Goal: Task Accomplishment & Management: Manage account settings

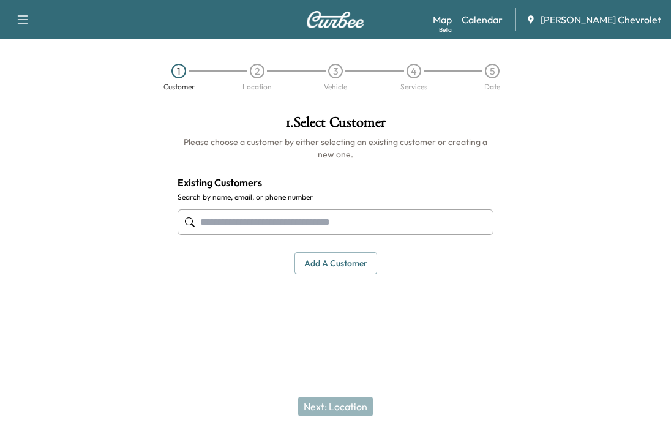
click at [499, 26] on link "Calendar" at bounding box center [481, 19] width 41 height 15
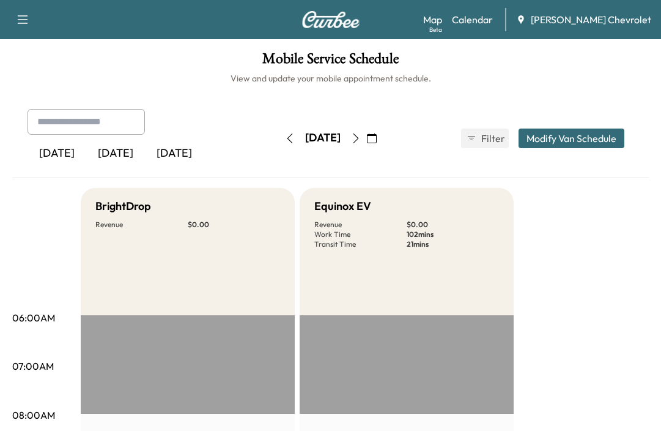
click at [382, 125] on div "Thursday, September 25 September 2025 S M T W T F S 31 1 2 3 4 5 6 7 8 9 10 11 …" at bounding box center [331, 138] width 103 height 39
click at [361, 133] on icon "button" at bounding box center [356, 138] width 10 height 10
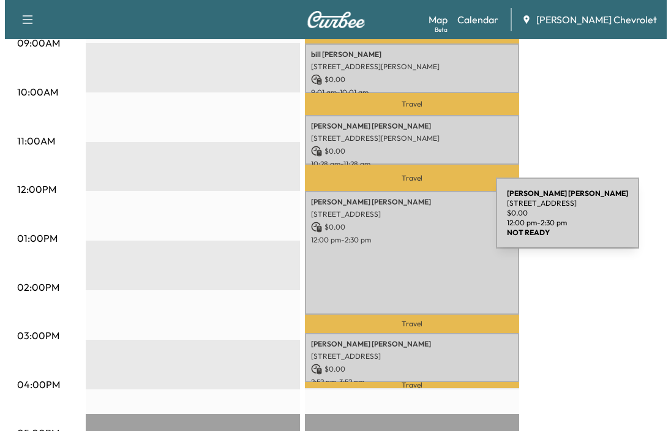
scroll to position [306, 0]
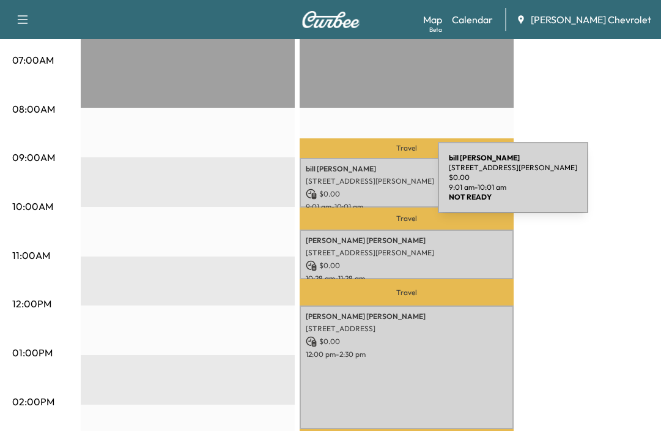
click at [346, 185] on div "bill taylor 14650 Westbrook Cir, Bradenton, FL 34211, USA $ 0.00 9:01 am - 10:0…" at bounding box center [407, 183] width 214 height 50
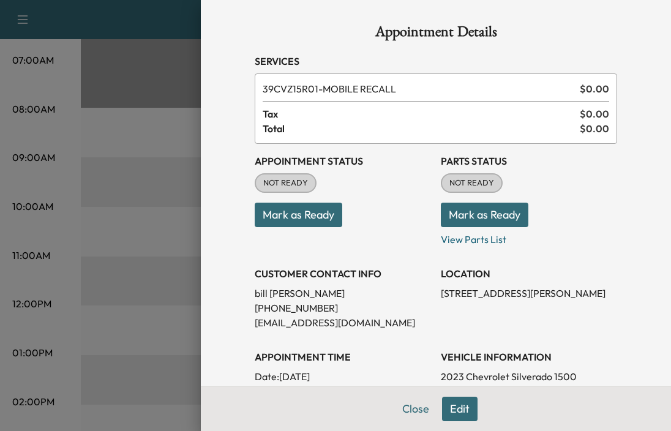
click at [299, 217] on button "Mark as Ready" at bounding box center [298, 215] width 87 height 24
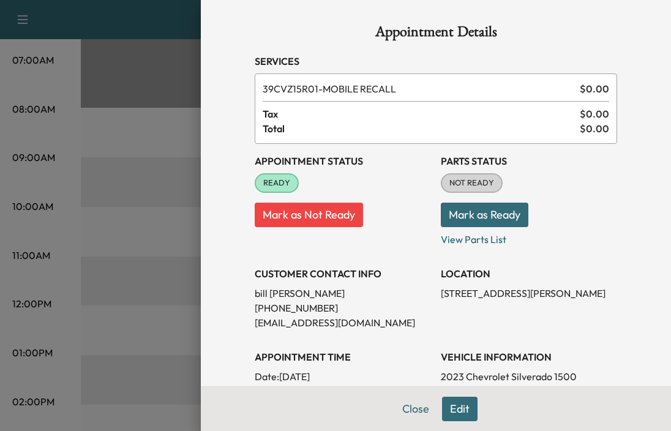
click at [492, 217] on button "Mark as Ready" at bounding box center [484, 215] width 87 height 24
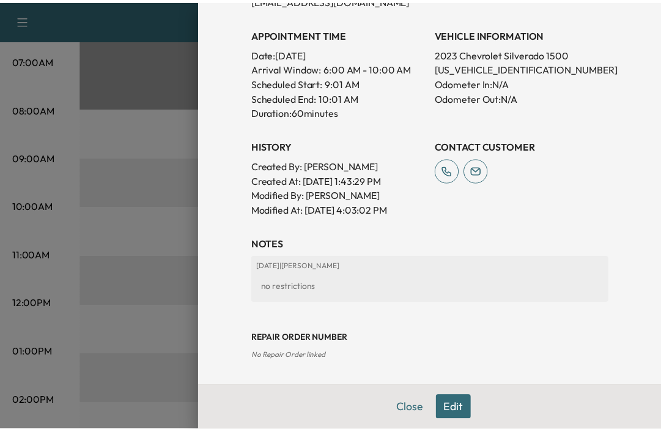
scroll to position [0, 0]
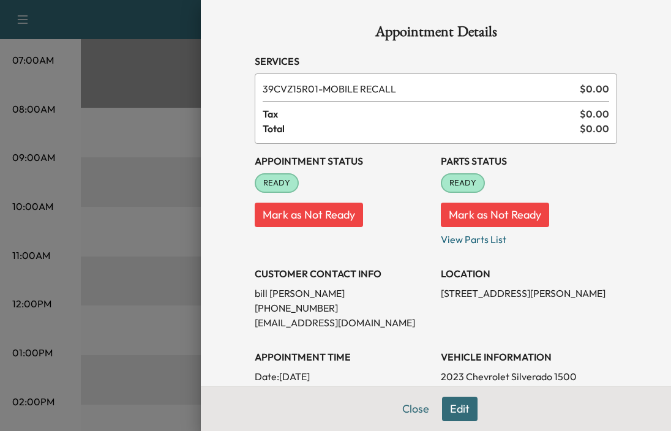
click at [411, 408] on button "Close" at bounding box center [415, 408] width 43 height 24
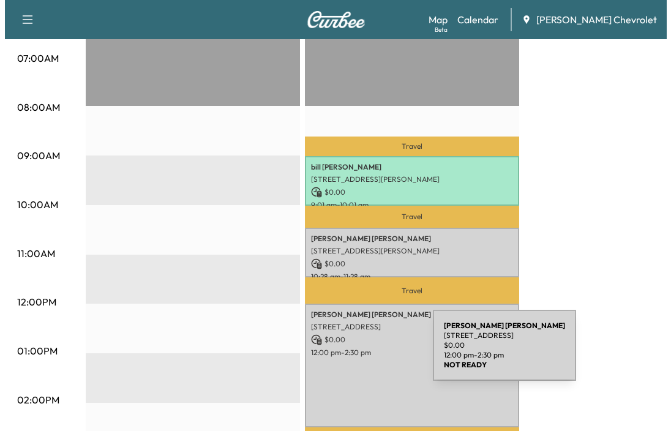
scroll to position [381, 0]
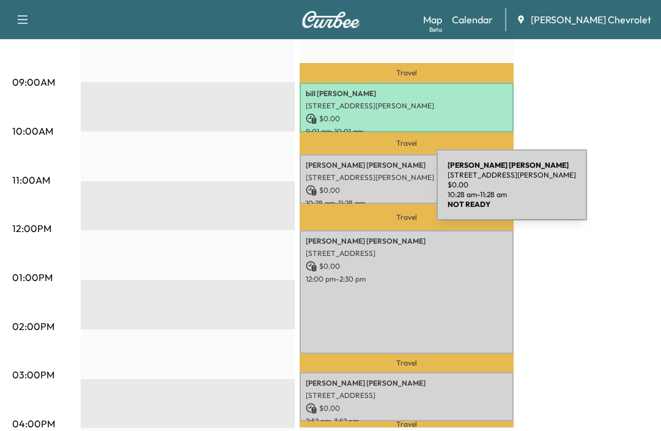
click at [345, 192] on p "$ 0.00" at bounding box center [407, 190] width 202 height 11
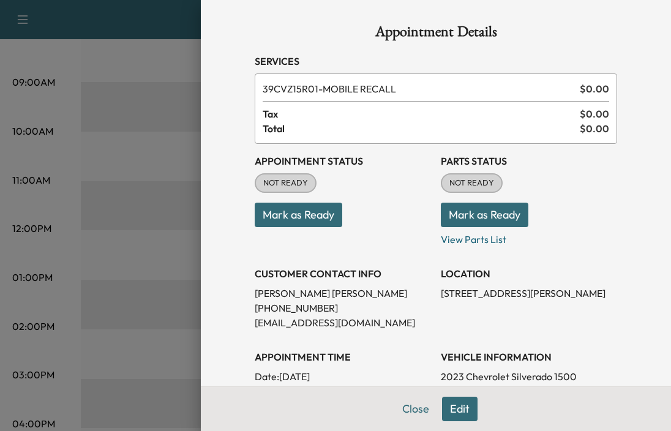
click at [319, 218] on button "Mark as Ready" at bounding box center [298, 215] width 87 height 24
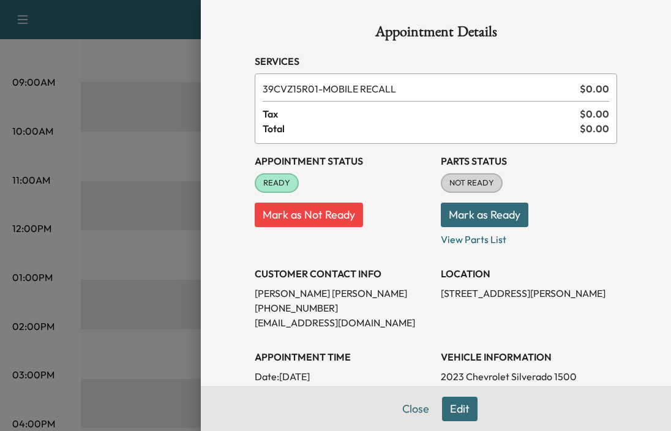
click at [39, 226] on div at bounding box center [335, 215] width 671 height 431
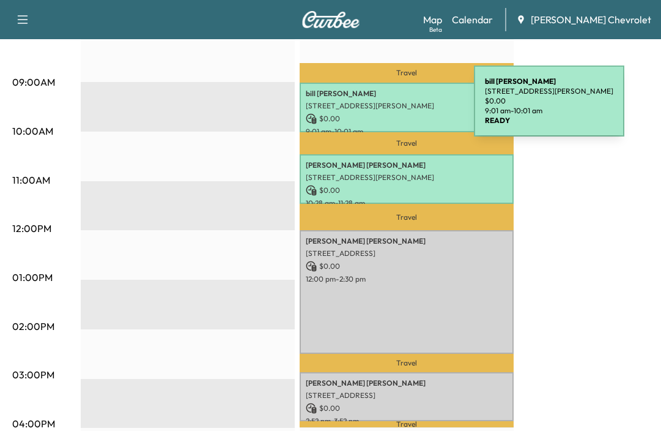
click at [382, 108] on p "[STREET_ADDRESS][PERSON_NAME]" at bounding box center [407, 106] width 202 height 10
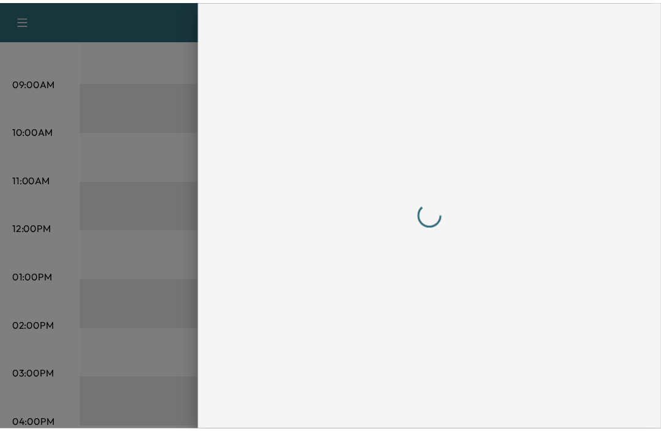
scroll to position [0, 0]
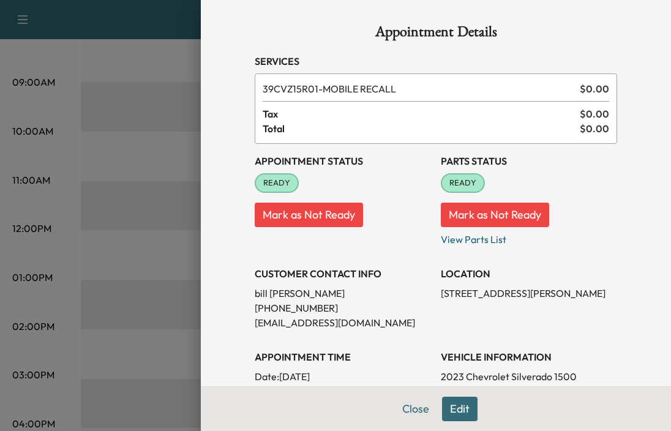
click at [406, 411] on button "Close" at bounding box center [415, 408] width 43 height 24
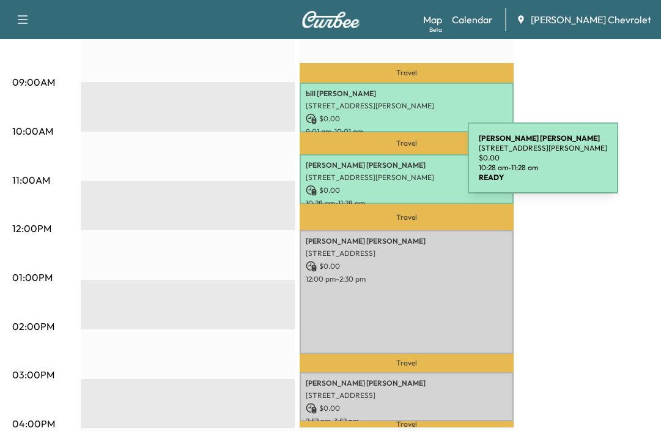
click at [376, 165] on p "lawrence seglem" at bounding box center [407, 165] width 202 height 10
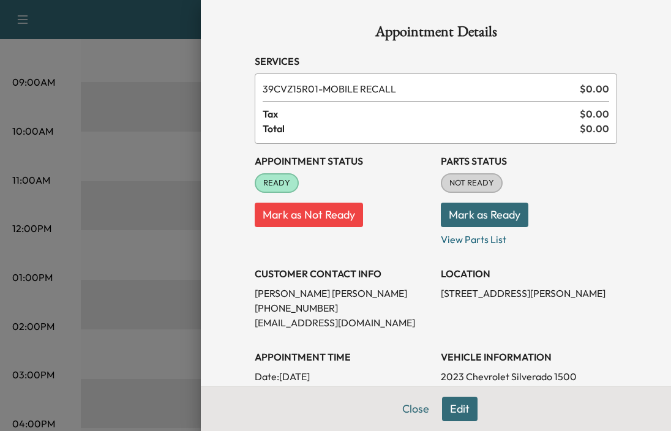
click at [111, 252] on div at bounding box center [335, 215] width 671 height 431
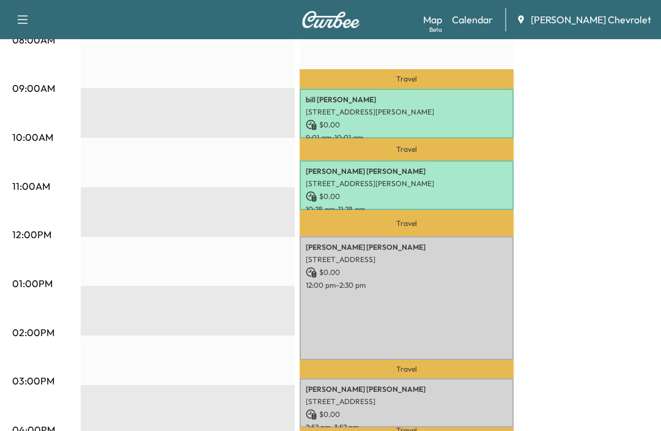
scroll to position [381, 0]
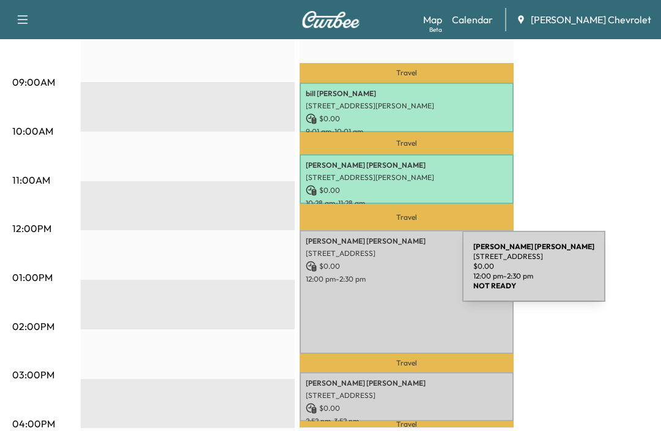
click at [371, 274] on p "12:00 pm - 2:30 pm" at bounding box center [407, 279] width 202 height 10
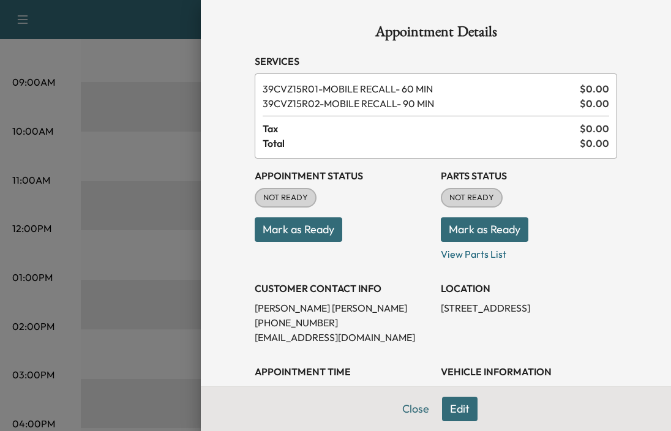
click at [302, 229] on button "Mark as Ready" at bounding box center [298, 229] width 87 height 24
click at [481, 231] on button "Mark as Ready" at bounding box center [484, 229] width 87 height 24
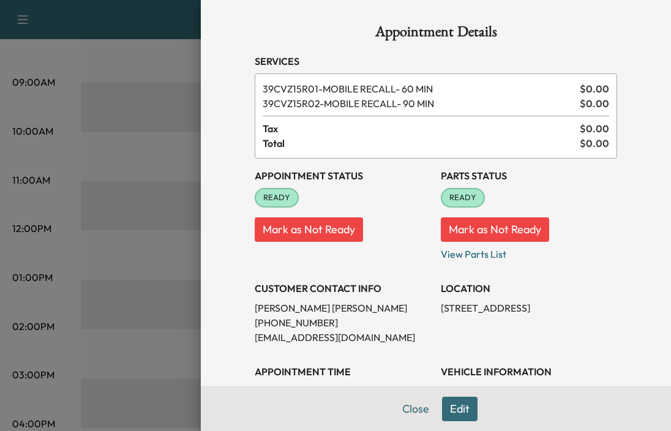
click at [407, 414] on button "Close" at bounding box center [415, 408] width 43 height 24
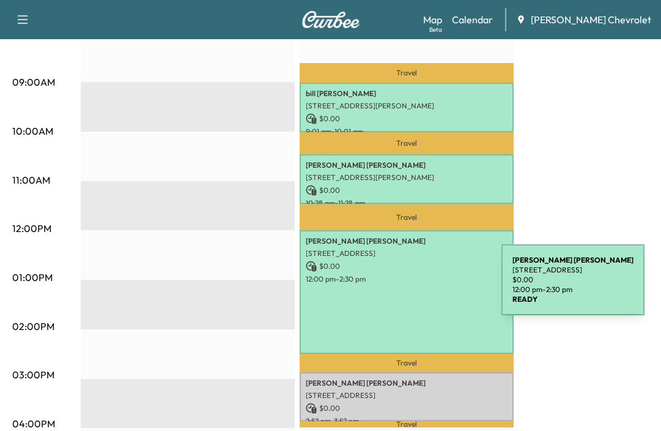
scroll to position [565, 0]
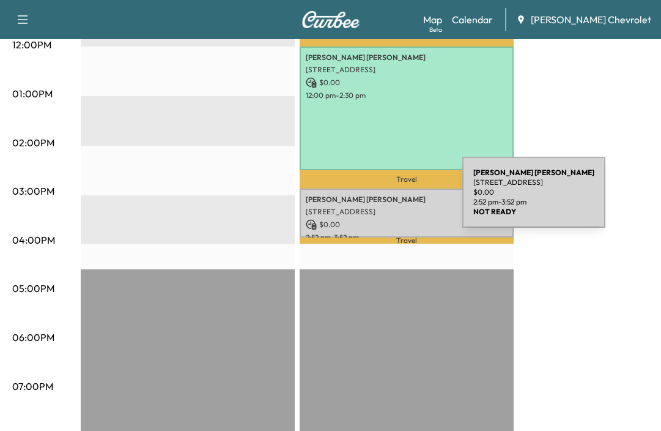
click at [370, 199] on p "Wilson Eliodor" at bounding box center [407, 200] width 202 height 10
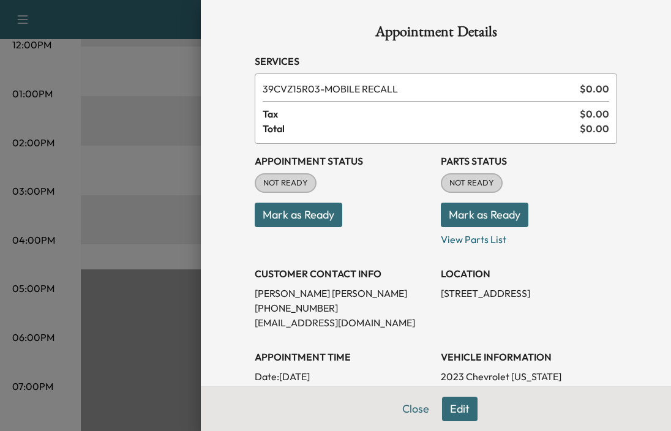
click at [289, 217] on button "Mark as Ready" at bounding box center [298, 215] width 87 height 24
click at [502, 219] on button "Mark as Ready" at bounding box center [484, 215] width 87 height 24
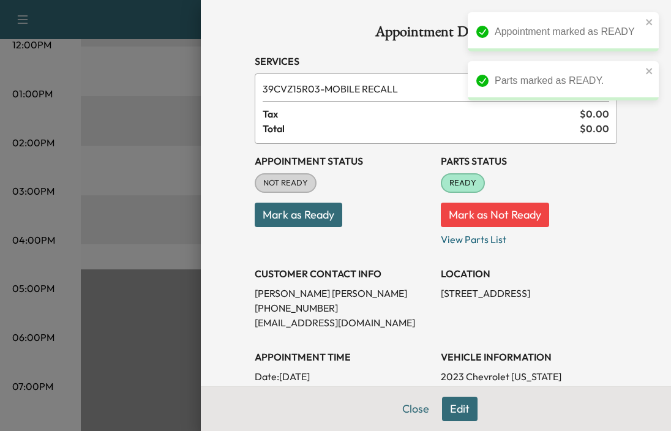
click at [296, 220] on button "Mark as Ready" at bounding box center [298, 215] width 87 height 24
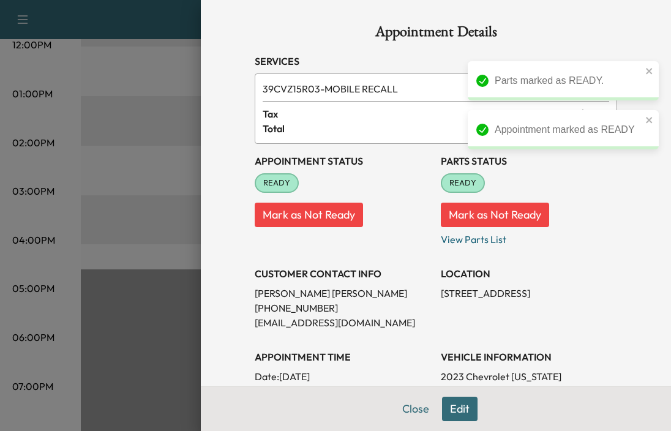
click at [122, 316] on div at bounding box center [335, 215] width 671 height 431
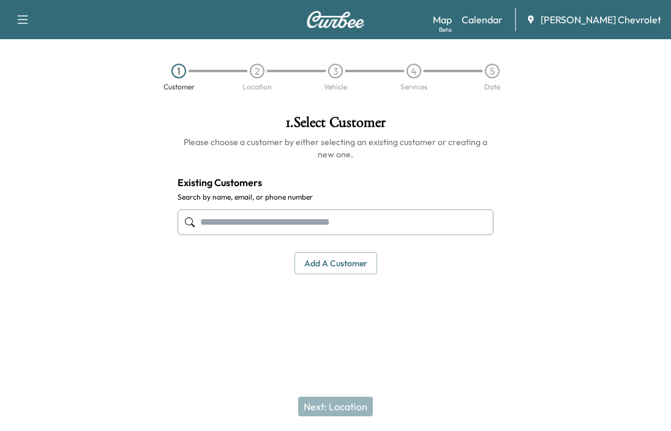
click at [502, 23] on link "Calendar" at bounding box center [481, 19] width 41 height 15
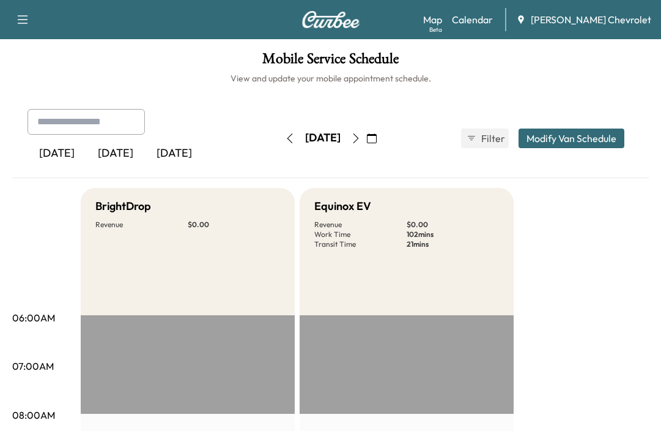
click at [361, 140] on icon "button" at bounding box center [356, 138] width 10 height 10
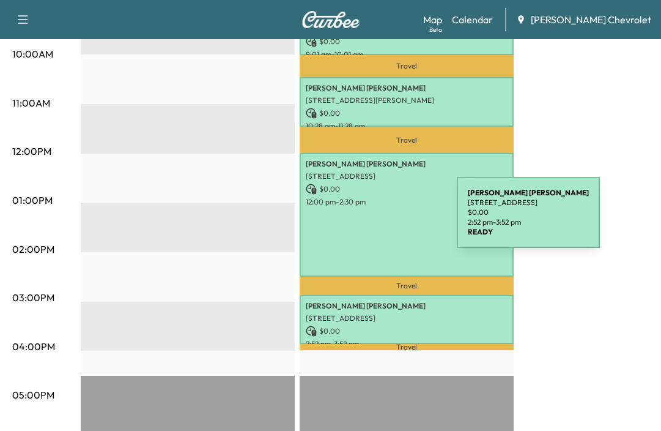
scroll to position [551, 0]
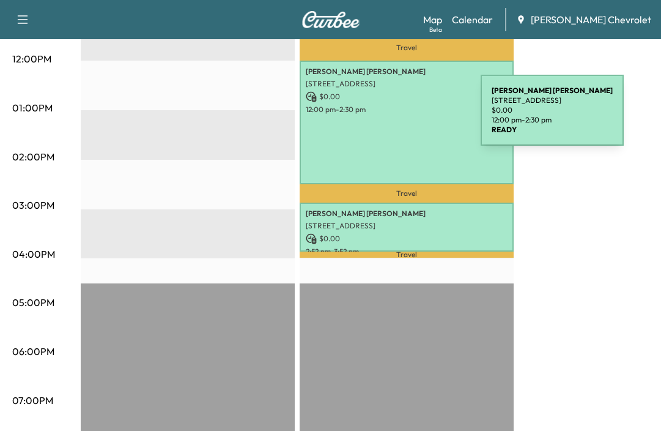
click at [389, 117] on div "[PERSON_NAME] [STREET_ADDRESS][PERSON_NAME] $ 0.00 12:00 pm - 2:30 pm" at bounding box center [407, 123] width 214 height 124
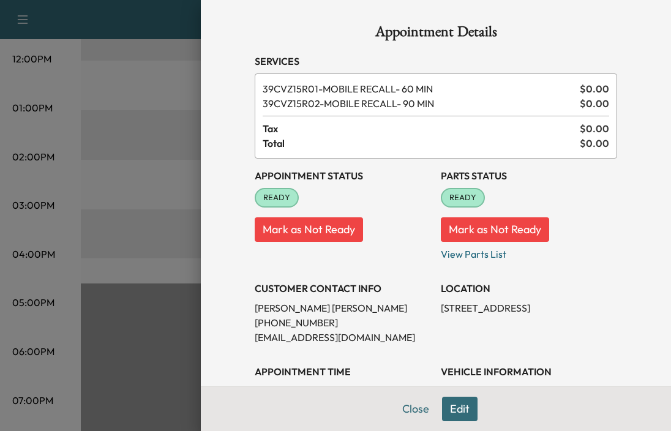
click at [402, 413] on button "Close" at bounding box center [415, 408] width 43 height 24
